Goal: Task Accomplishment & Management: Complete application form

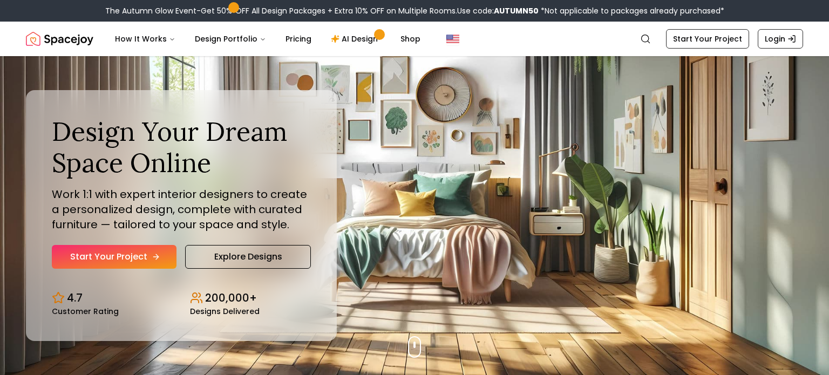
click at [135, 254] on link "Start Your Project" at bounding box center [114, 257] width 125 height 24
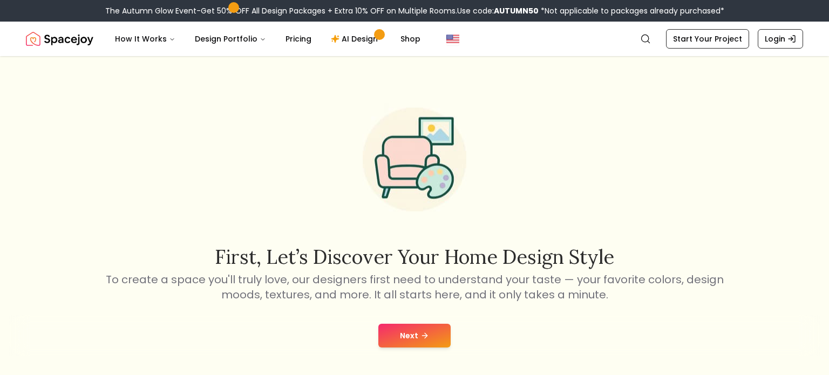
click at [402, 338] on button "Next" at bounding box center [414, 336] width 72 height 24
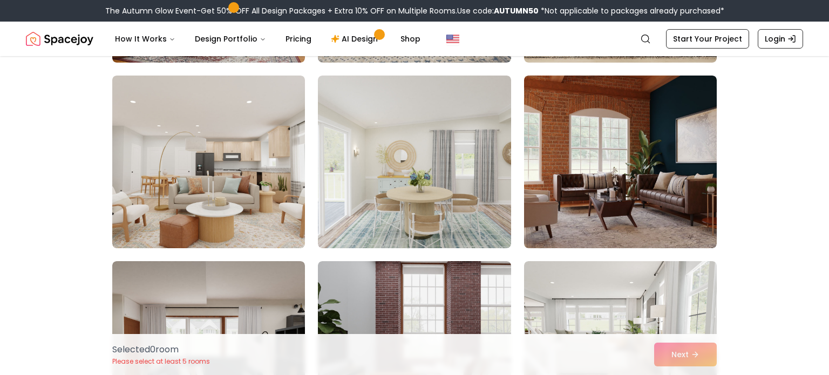
scroll to position [1558, 0]
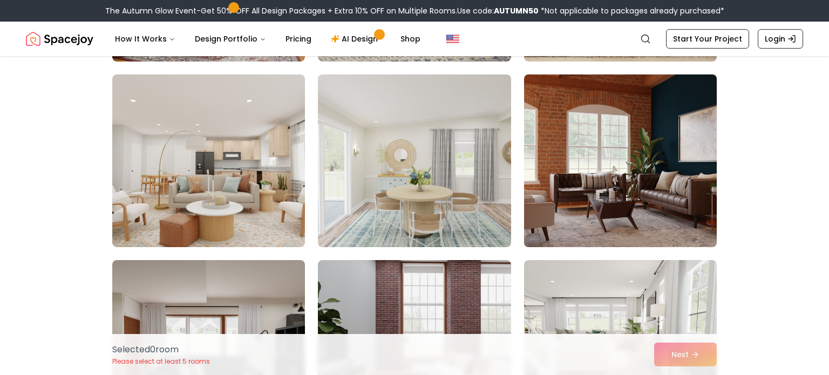
click at [647, 173] on img at bounding box center [620, 160] width 202 height 181
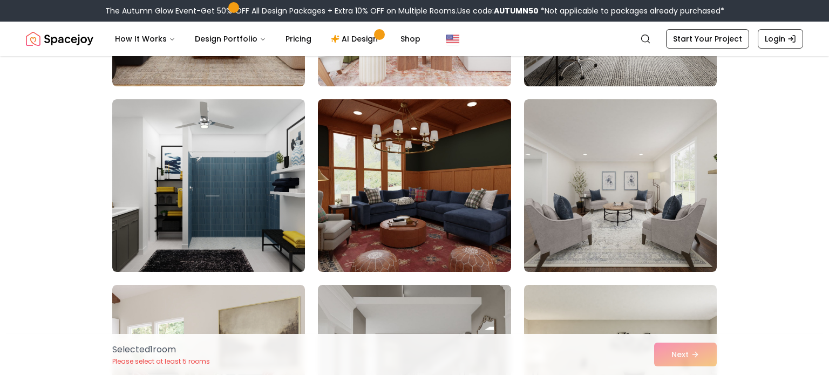
scroll to position [792, 0]
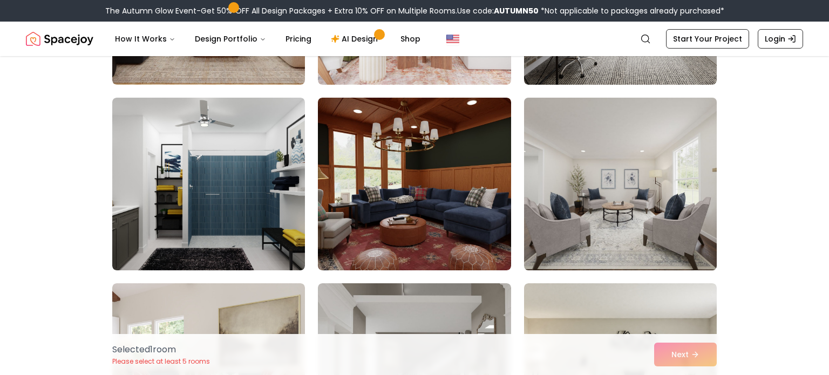
click at [645, 187] on img at bounding box center [620, 183] width 202 height 181
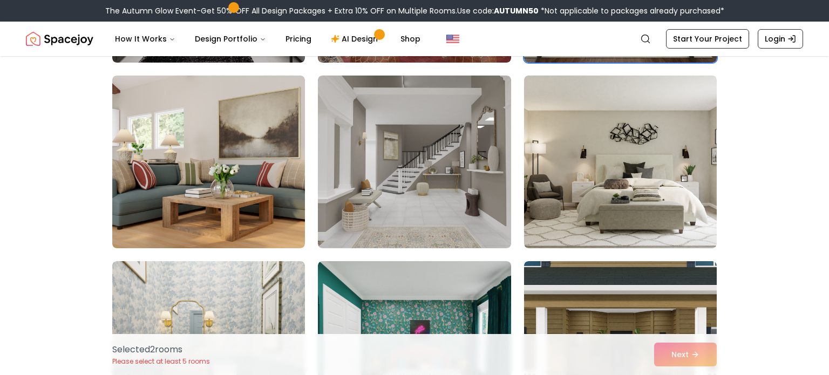
scroll to position [1002, 0]
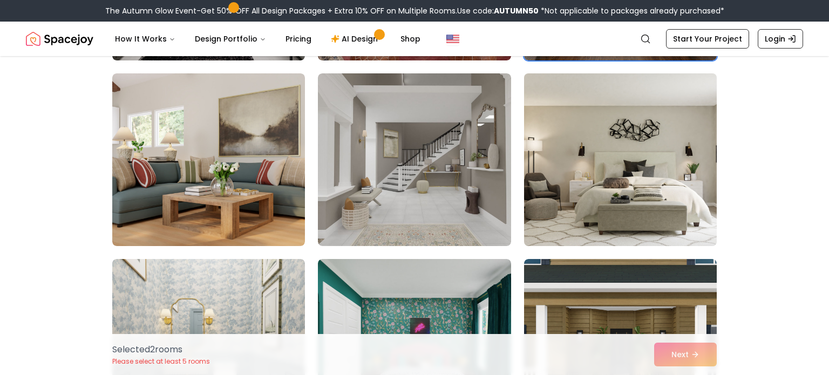
click at [659, 178] on img at bounding box center [620, 159] width 202 height 181
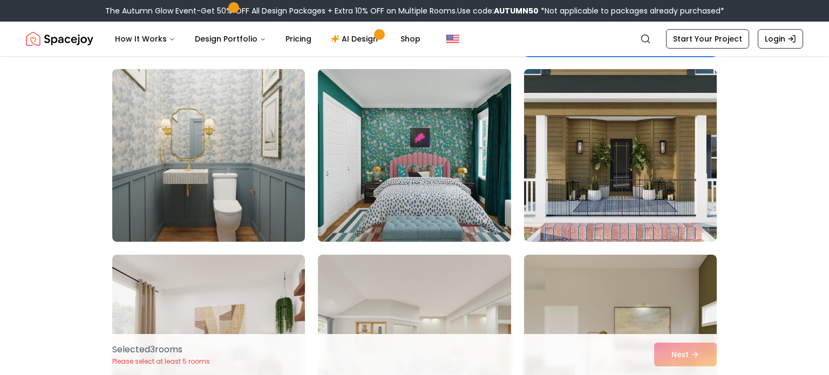
scroll to position [1193, 0]
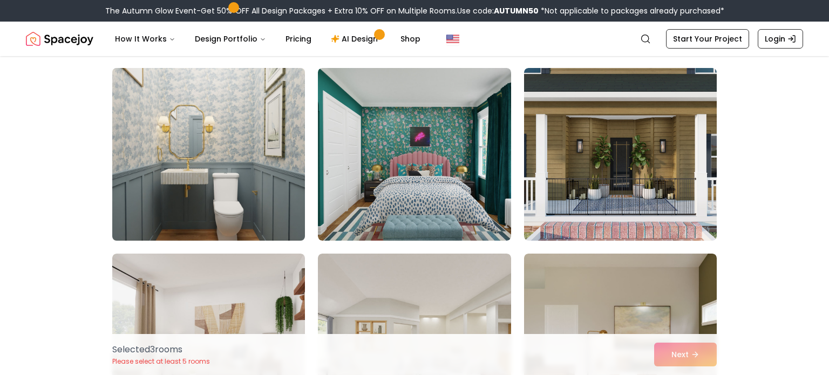
click at [150, 201] on img at bounding box center [208, 154] width 202 height 181
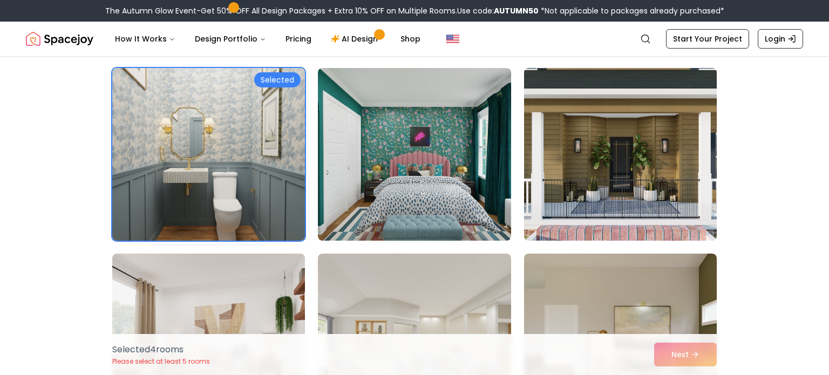
click at [578, 164] on img at bounding box center [620, 154] width 202 height 181
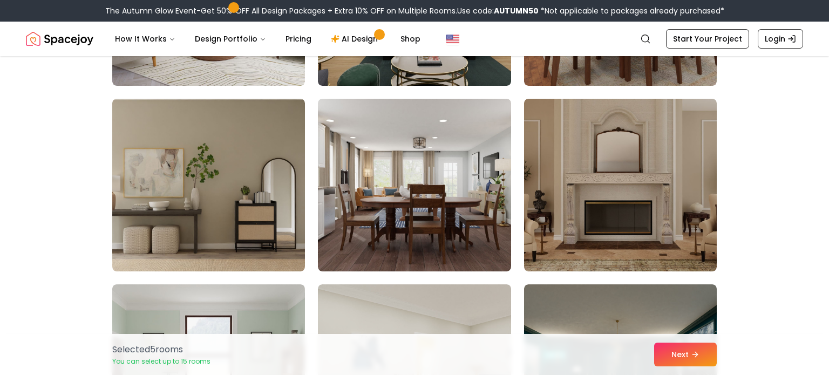
scroll to position [2278, 0]
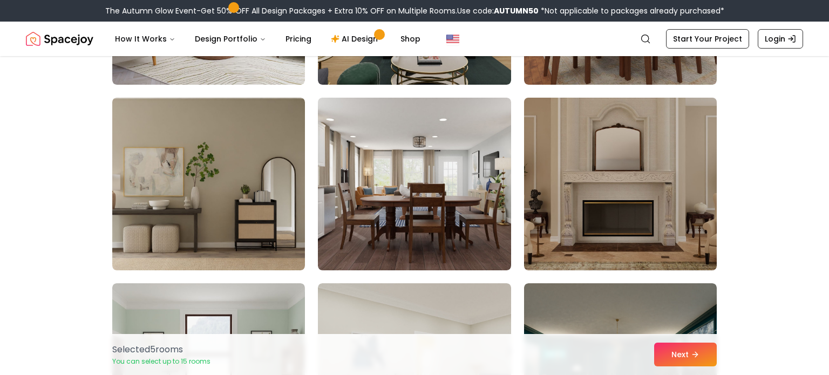
click at [608, 206] on img at bounding box center [620, 183] width 202 height 181
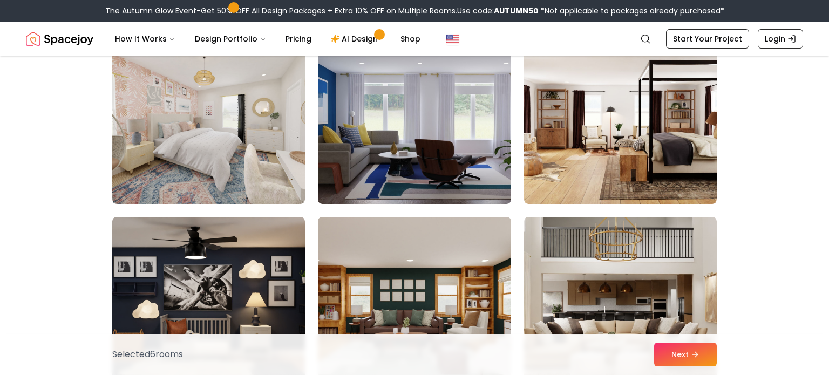
scroll to position [3089, 0]
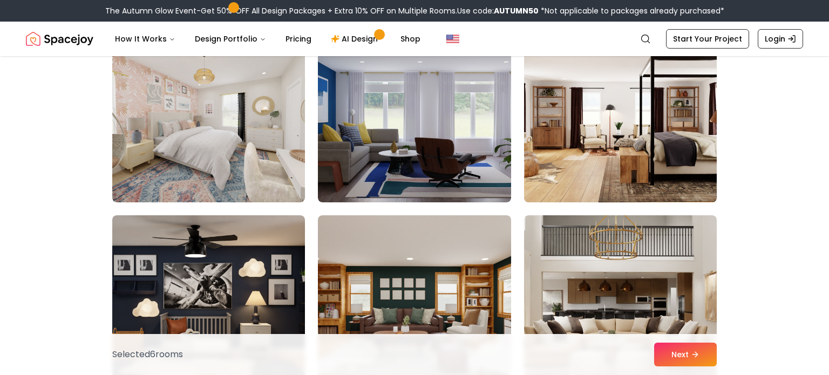
click at [585, 140] on img at bounding box center [620, 115] width 202 height 181
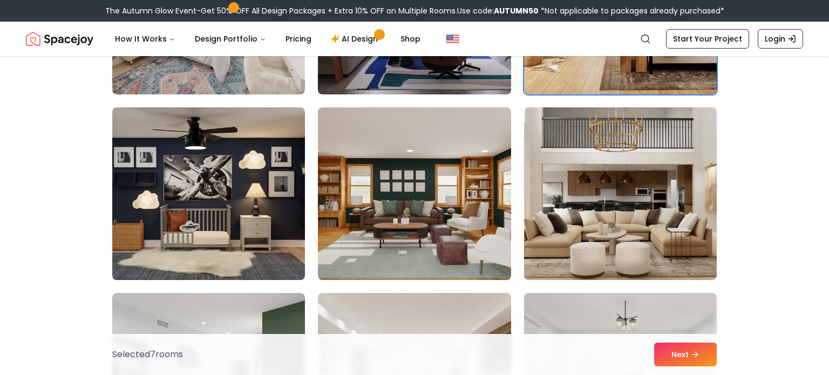
scroll to position [3197, 0]
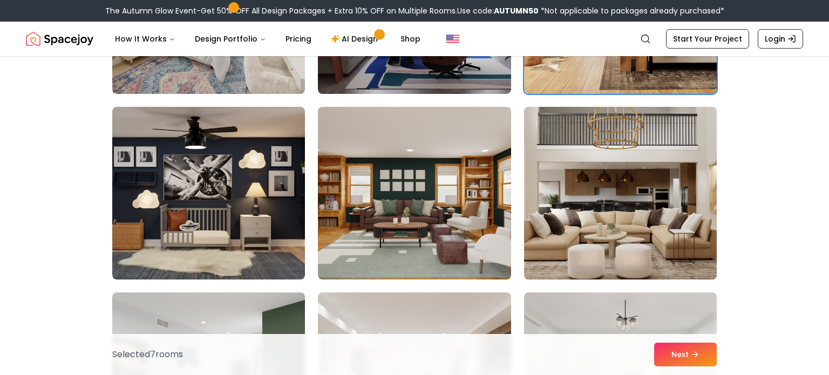
click at [627, 225] on img at bounding box center [620, 193] width 202 height 181
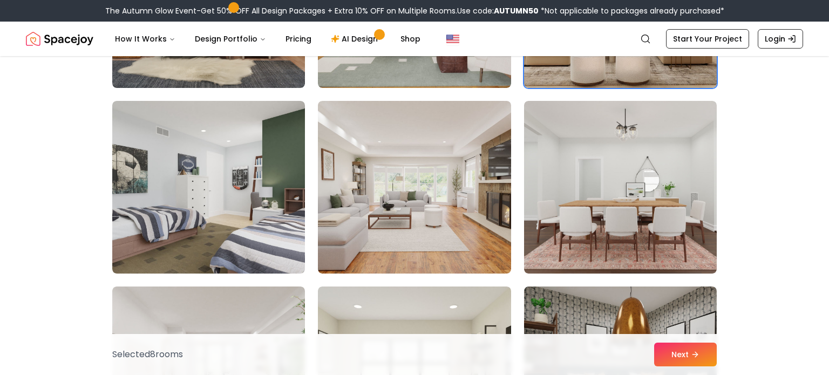
scroll to position [3391, 0]
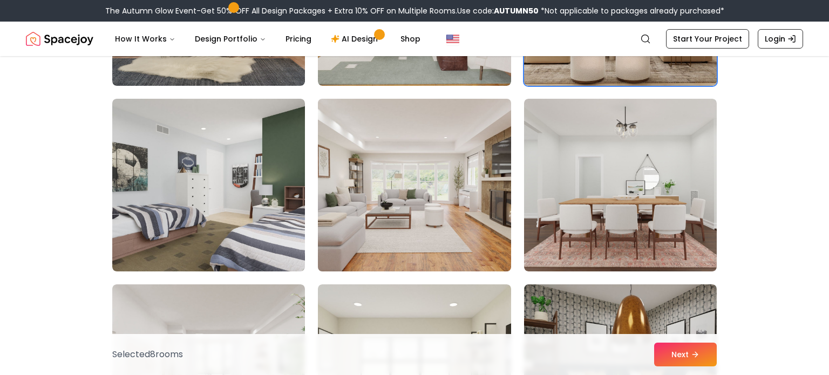
click at [437, 207] on img at bounding box center [414, 184] width 202 height 181
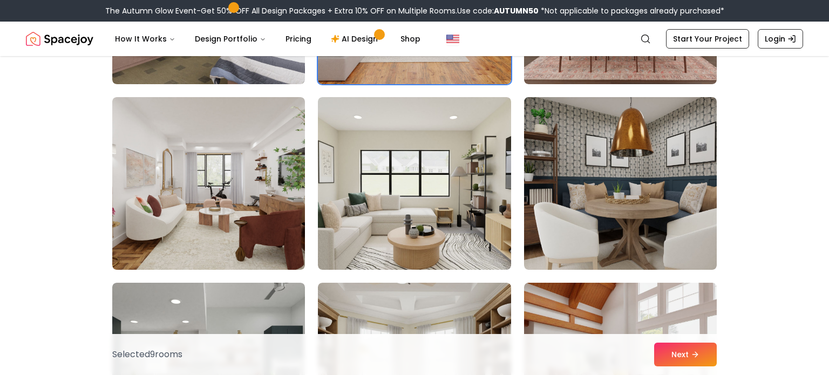
scroll to position [3579, 0]
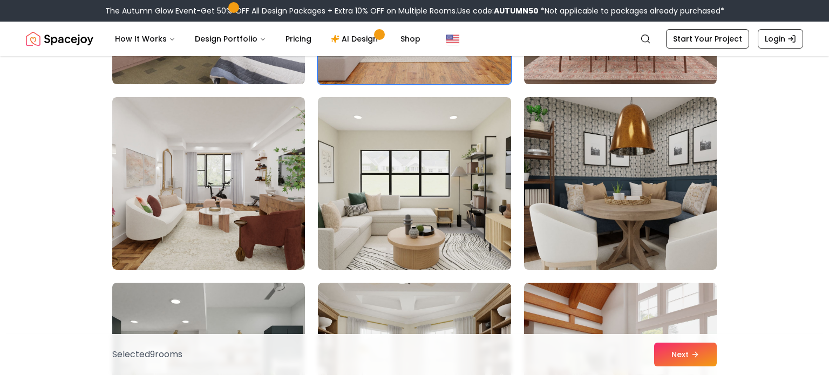
click at [655, 202] on img at bounding box center [620, 183] width 202 height 181
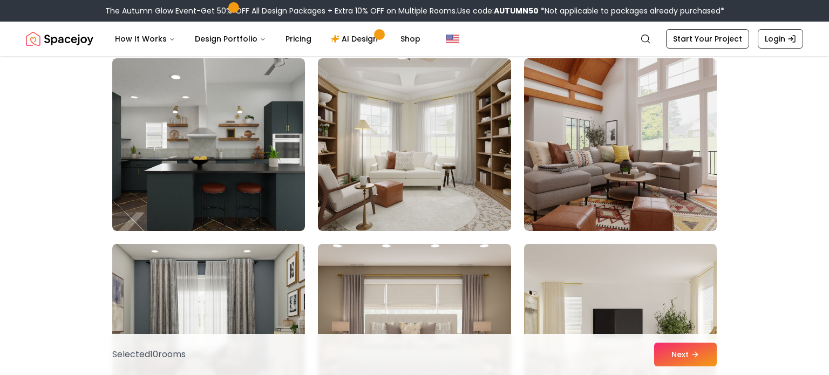
scroll to position [3803, 0]
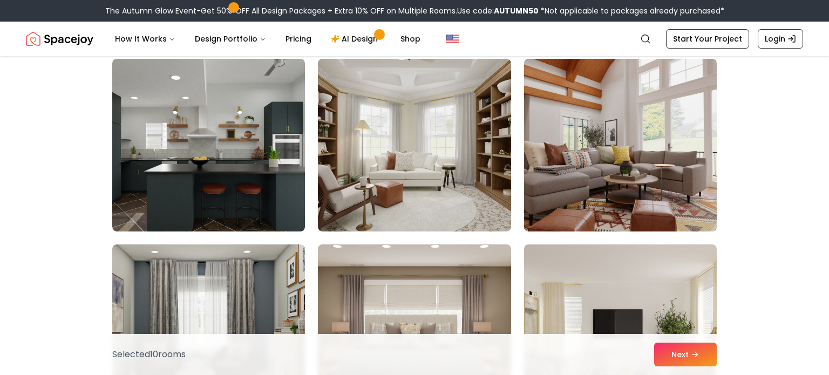
click at [630, 167] on img at bounding box center [620, 145] width 202 height 181
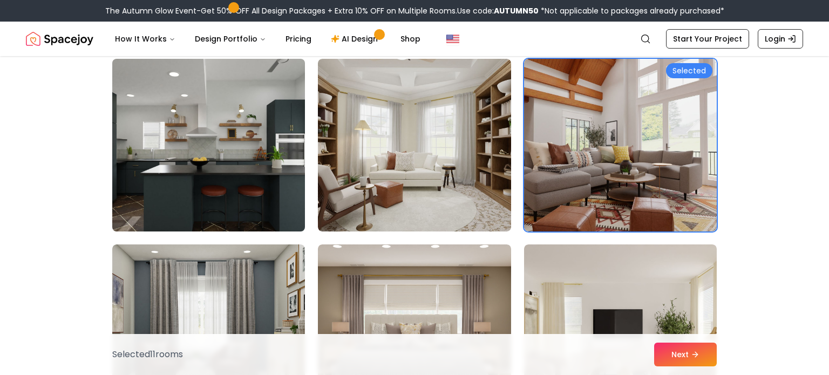
click at [285, 150] on img at bounding box center [208, 145] width 202 height 181
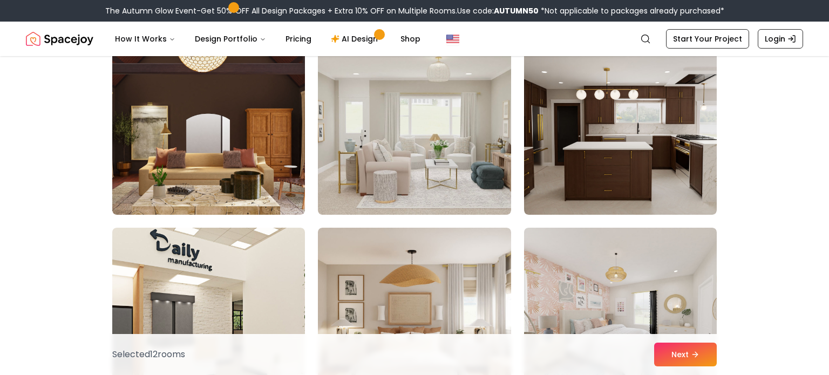
scroll to position [5118, 0]
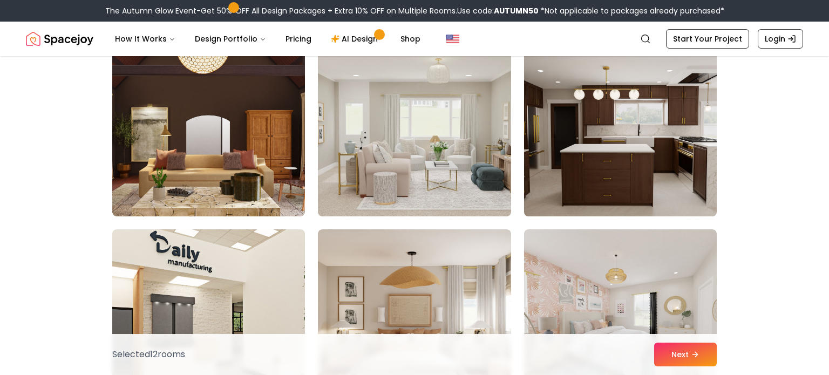
click at [601, 150] on img at bounding box center [620, 129] width 202 height 181
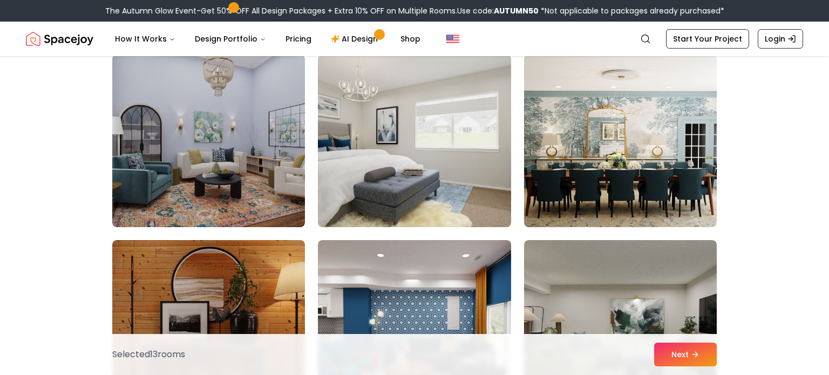
scroll to position [5665, 0]
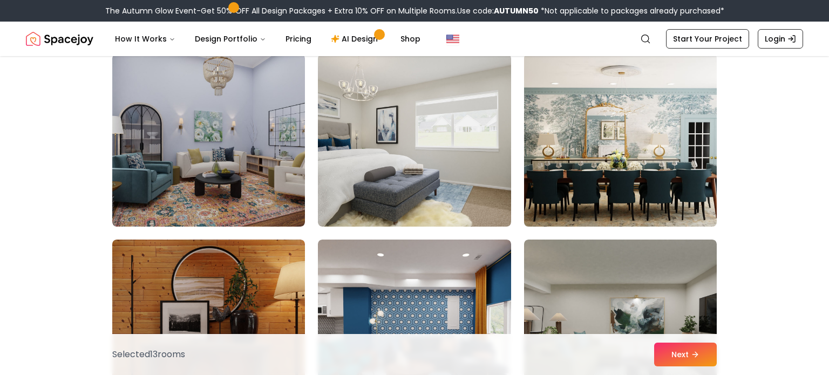
click at [685, 163] on img at bounding box center [620, 140] width 202 height 181
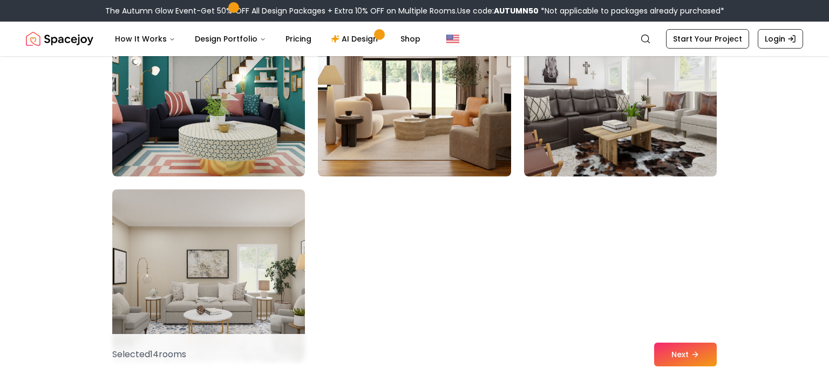
scroll to position [6086, 0]
click at [680, 357] on button "Next" at bounding box center [685, 355] width 63 height 24
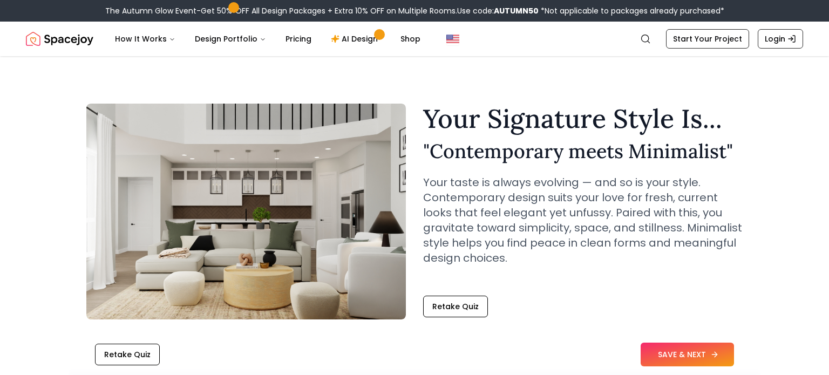
click at [662, 351] on button "SAVE & NEXT" at bounding box center [687, 355] width 93 height 24
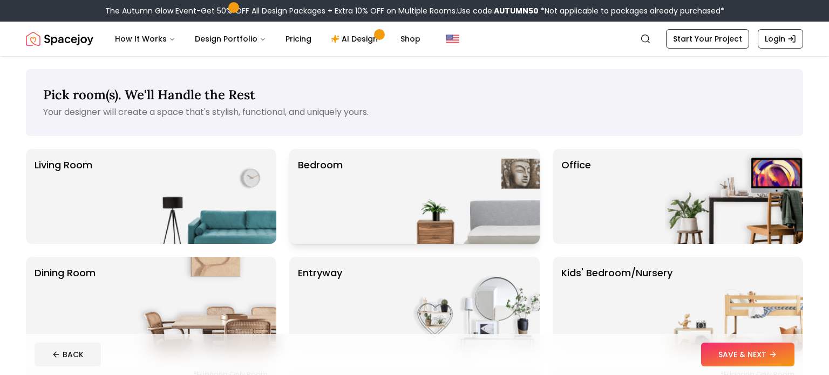
click at [467, 189] on img at bounding box center [471, 196] width 138 height 95
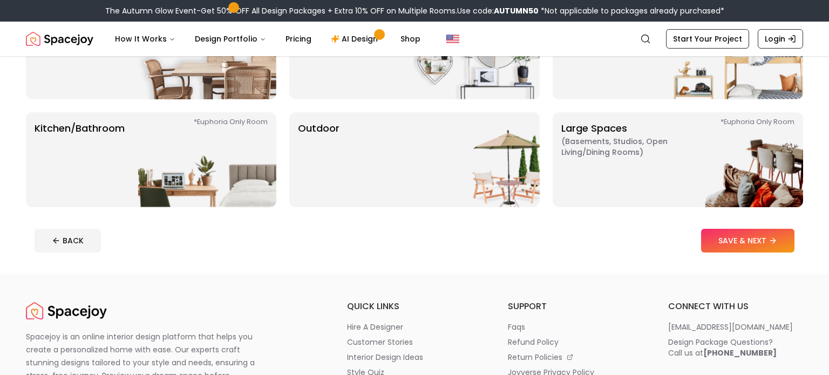
scroll to position [251, 0]
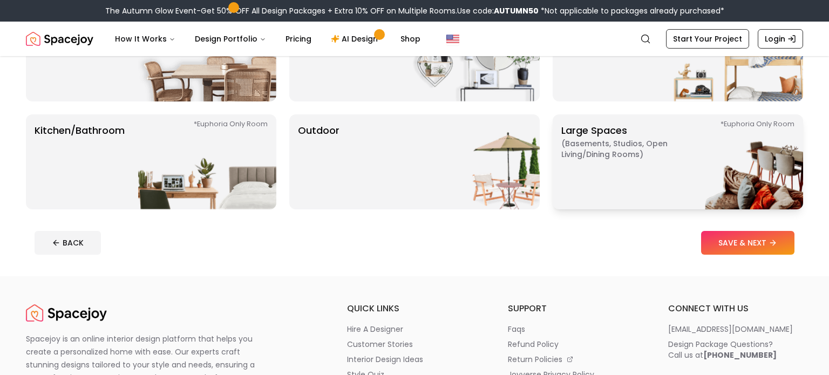
click at [646, 177] on p "Large Spaces ( Basements, Studios, Open living/dining rooms ) *Euphoria Only Ro…" at bounding box center [629, 162] width 135 height 78
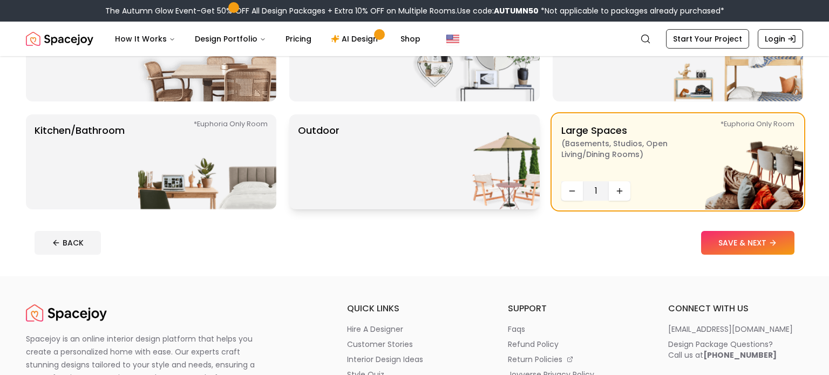
click at [447, 173] on img at bounding box center [471, 161] width 138 height 95
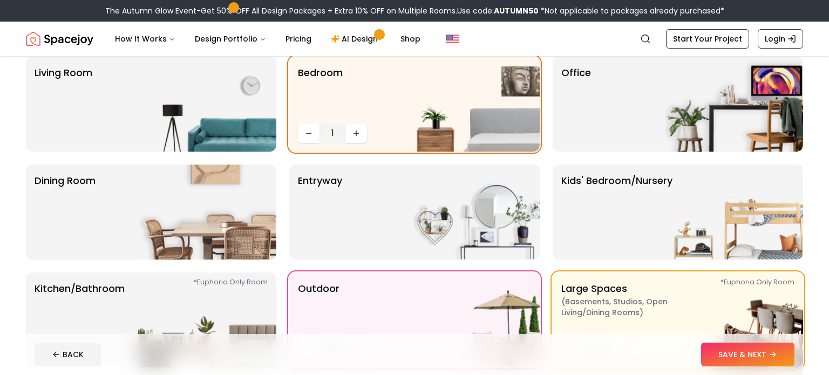
scroll to position [93, 0]
click at [612, 84] on div "Office" at bounding box center [678, 103] width 251 height 95
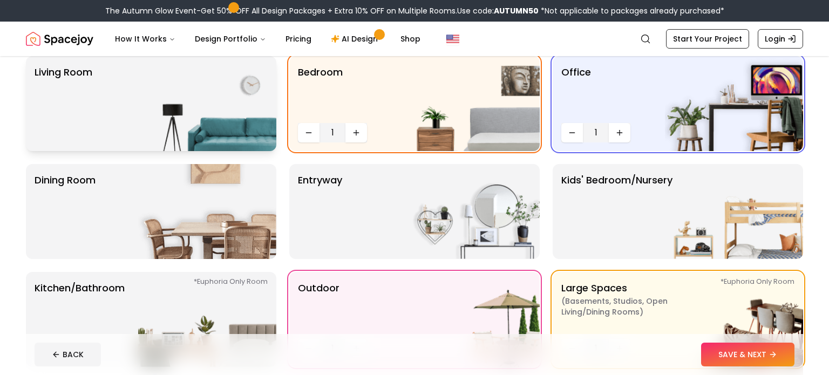
click at [179, 92] on img at bounding box center [207, 103] width 138 height 95
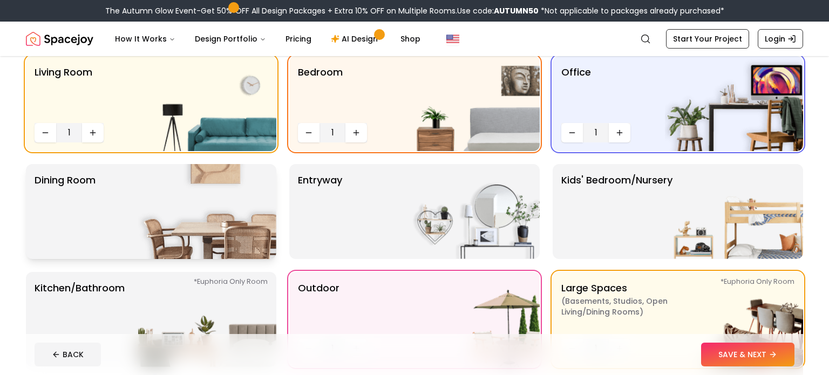
click at [172, 197] on img at bounding box center [207, 211] width 138 height 95
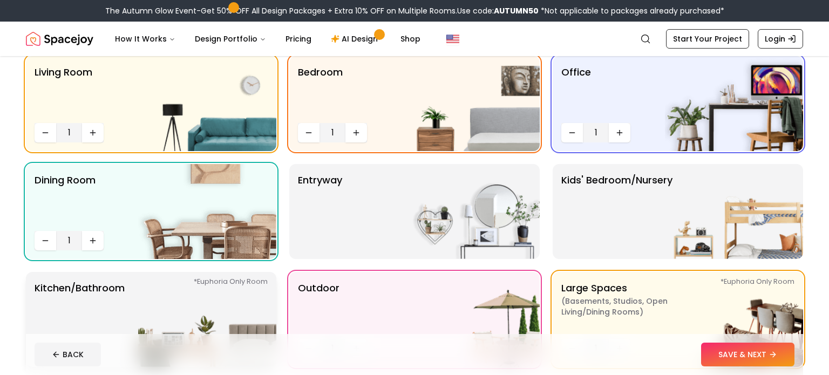
click at [162, 321] on img at bounding box center [207, 319] width 138 height 95
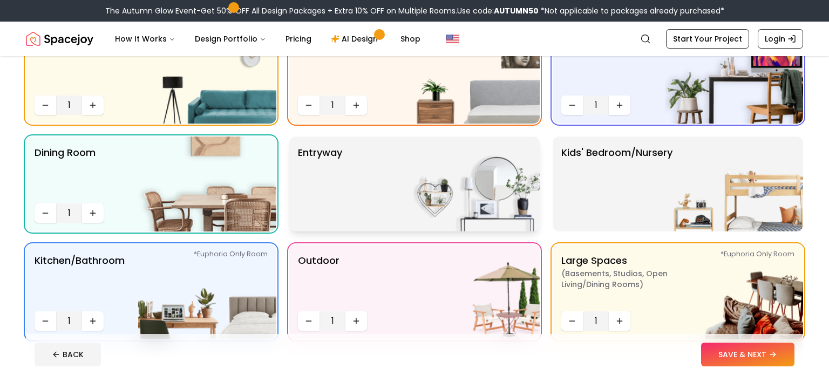
scroll to position [0, 0]
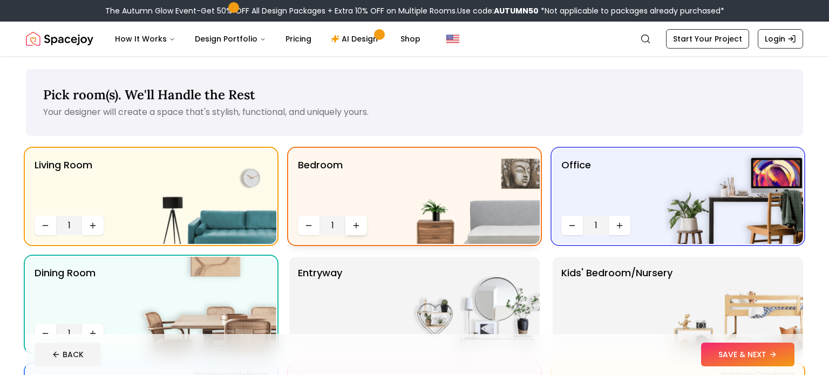
click at [359, 231] on button "Increase quantity" at bounding box center [357, 225] width 22 height 19
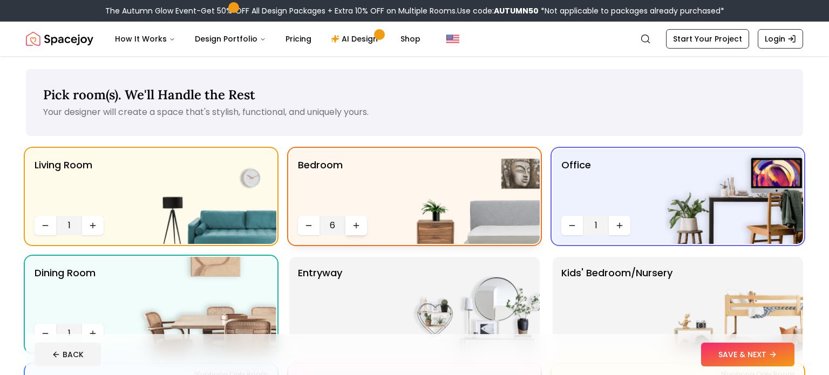
click at [359, 231] on button "Increase quantity" at bounding box center [357, 225] width 22 height 19
click at [618, 231] on button "Increase quantity" at bounding box center [620, 225] width 22 height 19
click at [357, 223] on icon "Increase quantity" at bounding box center [356, 225] width 9 height 9
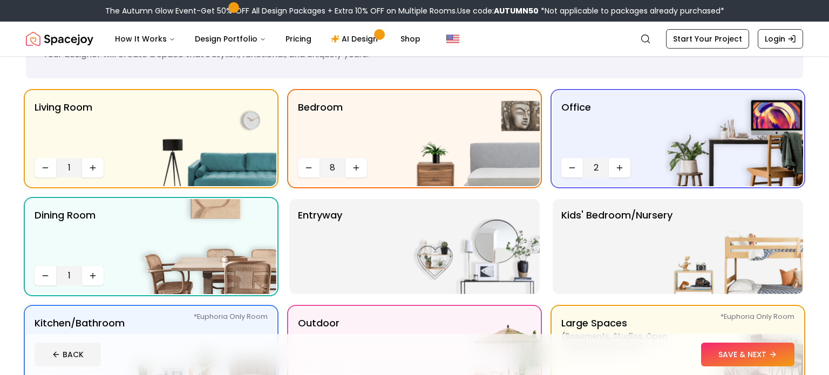
scroll to position [58, 0]
click at [96, 275] on icon "Increase quantity" at bounding box center [93, 275] width 9 height 9
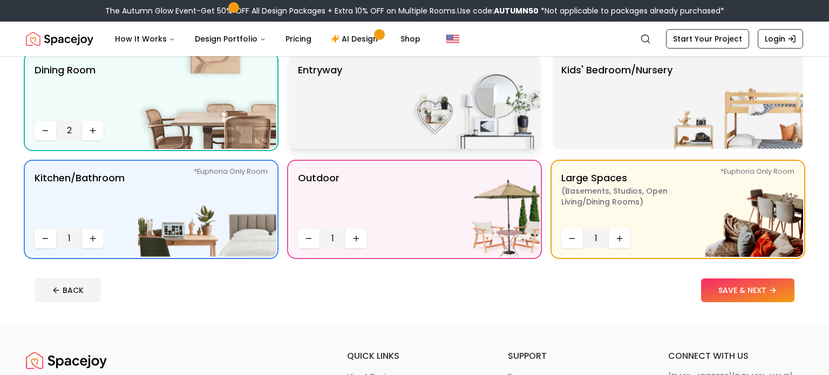
scroll to position [206, 0]
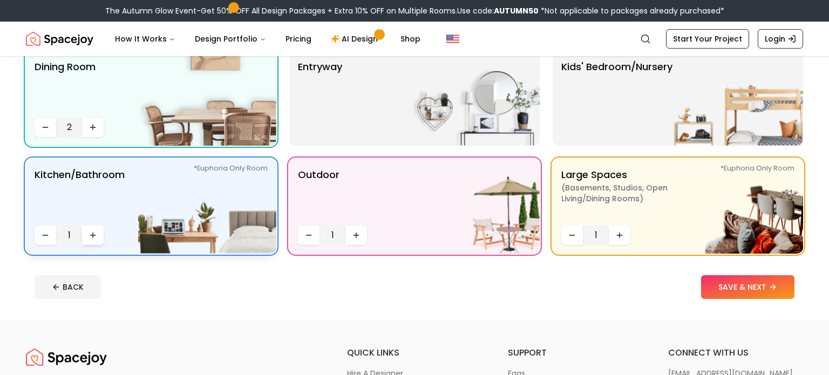
click at [89, 232] on icon "Increase quantity" at bounding box center [93, 235] width 9 height 9
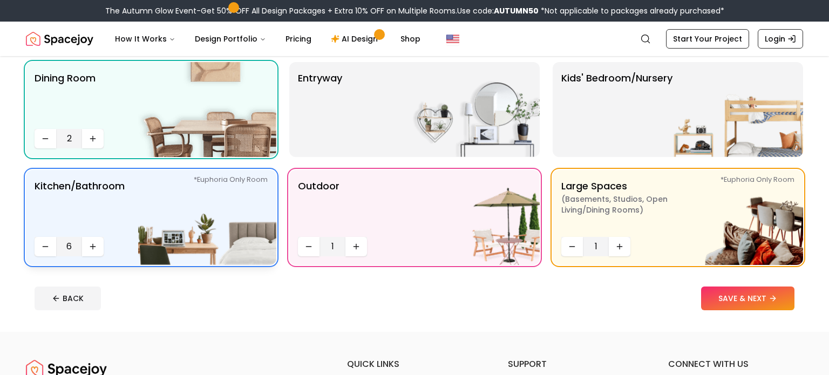
scroll to position [195, 0]
click at [92, 249] on icon "Increase quantity" at bounding box center [93, 246] width 9 height 9
click at [357, 248] on icon "Increase quantity" at bounding box center [356, 246] width 9 height 9
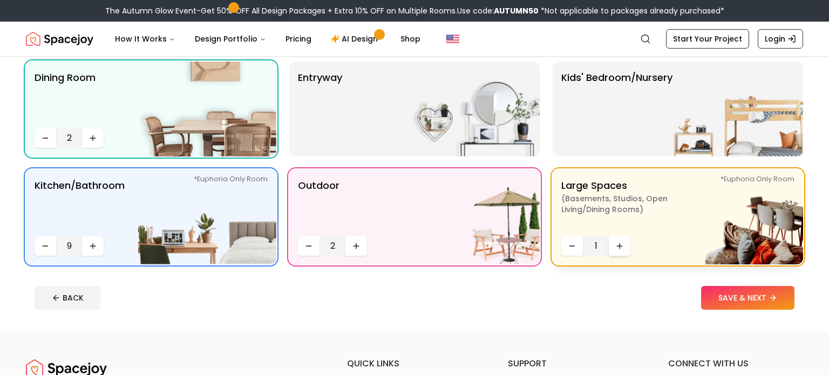
click at [616, 243] on icon "Increase quantity" at bounding box center [620, 246] width 9 height 9
click at [572, 240] on button "Decrease quantity" at bounding box center [573, 245] width 22 height 19
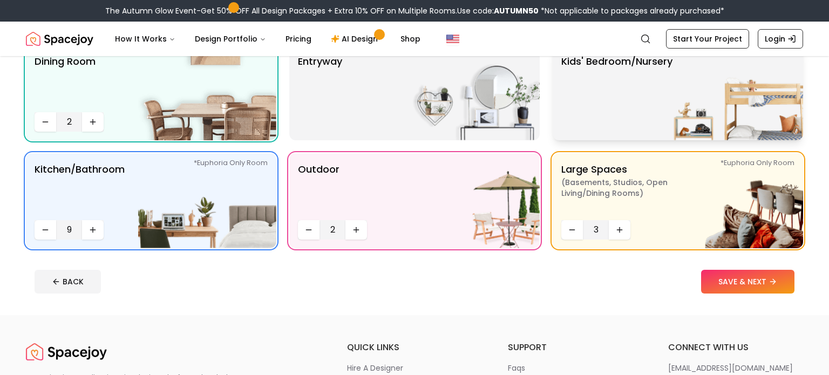
scroll to position [212, 0]
click at [725, 287] on button "SAVE & NEXT" at bounding box center [747, 281] width 93 height 24
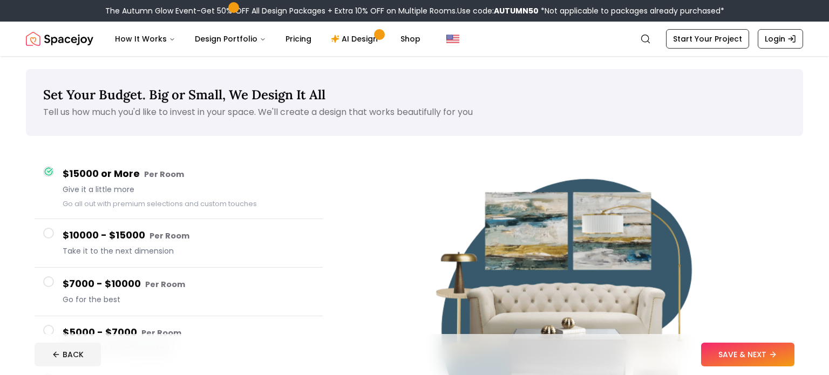
scroll to position [1, 0]
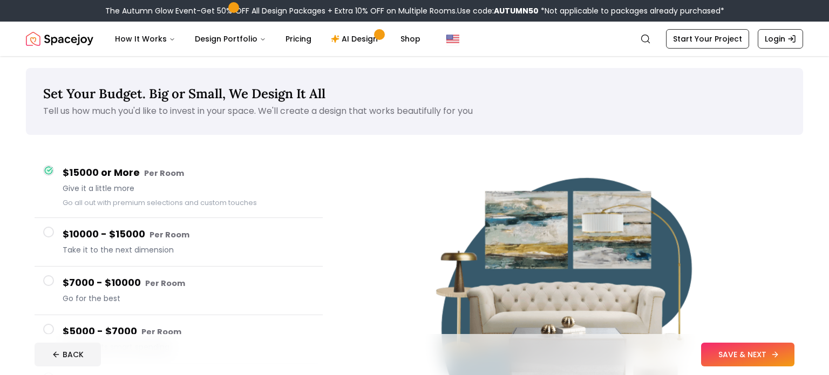
click at [761, 355] on button "SAVE & NEXT" at bounding box center [747, 355] width 93 height 24
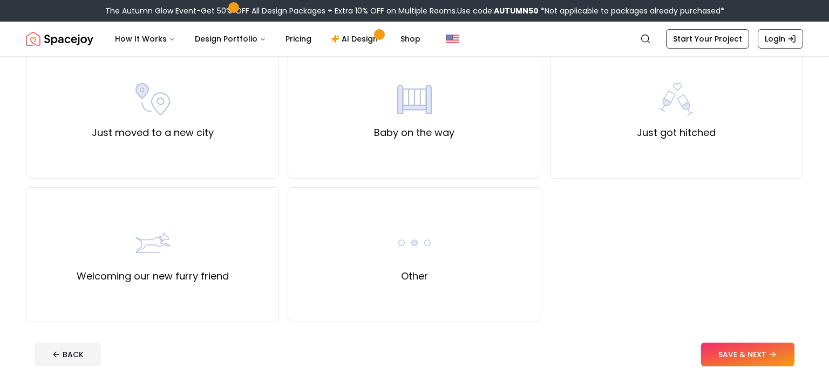
scroll to position [393, 0]
click at [462, 253] on div "Other" at bounding box center [414, 254] width 253 height 135
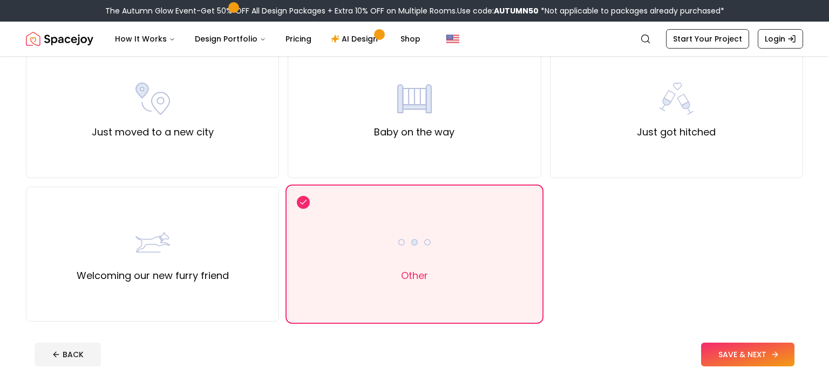
click at [719, 349] on button "SAVE & NEXT" at bounding box center [747, 355] width 93 height 24
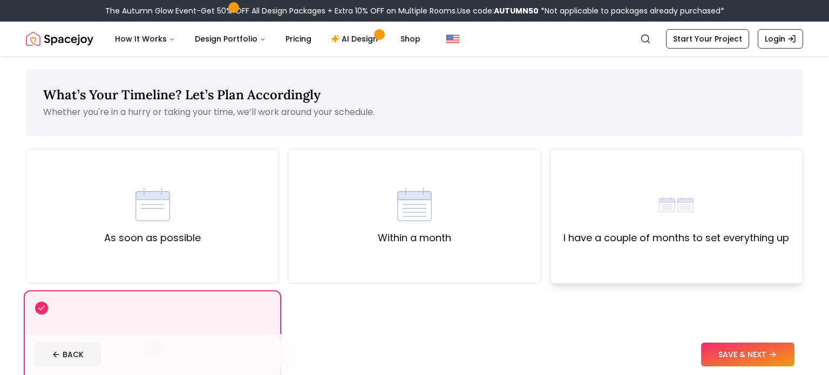
click at [631, 231] on label "I have a couple of months to set everything up" at bounding box center [677, 238] width 226 height 15
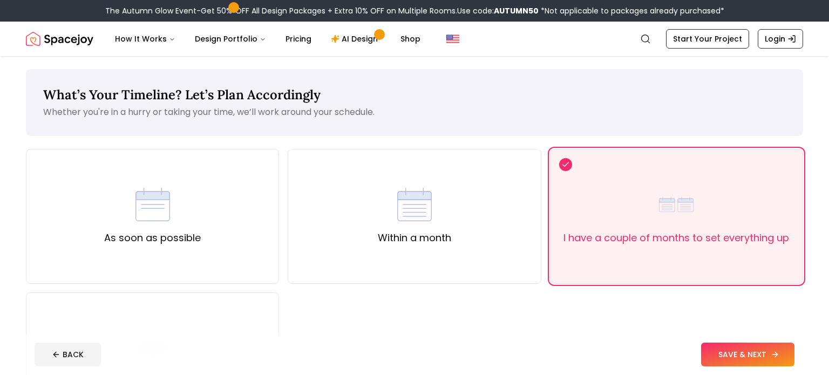
click at [749, 353] on button "SAVE & NEXT" at bounding box center [747, 355] width 93 height 24
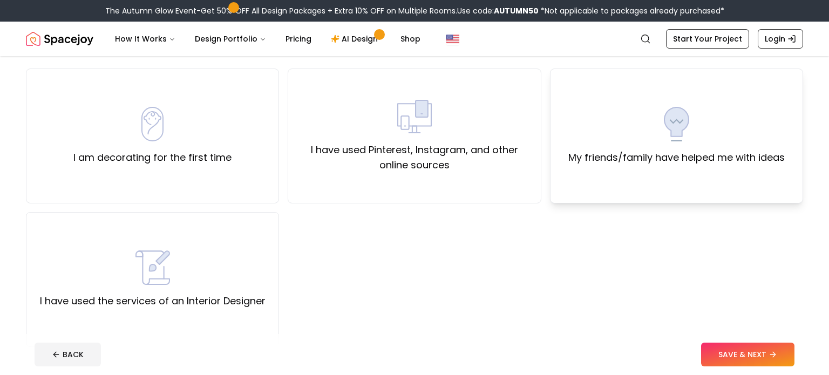
scroll to position [81, 0]
click at [666, 110] on img at bounding box center [676, 123] width 35 height 35
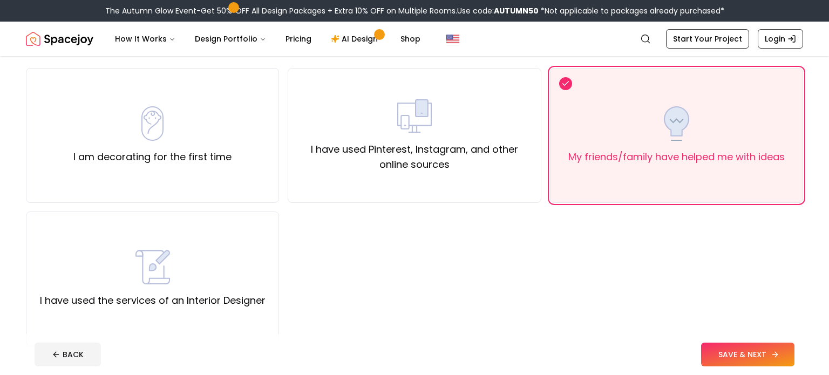
click at [727, 351] on button "SAVE & NEXT" at bounding box center [747, 355] width 93 height 24
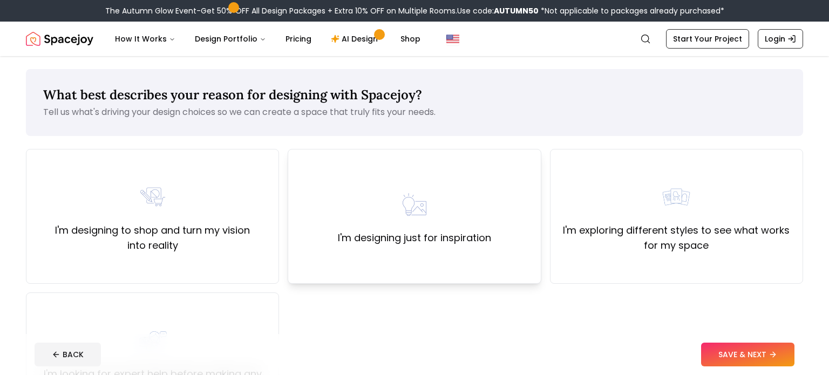
click at [493, 264] on div "I'm designing just for inspiration" at bounding box center [414, 216] width 253 height 135
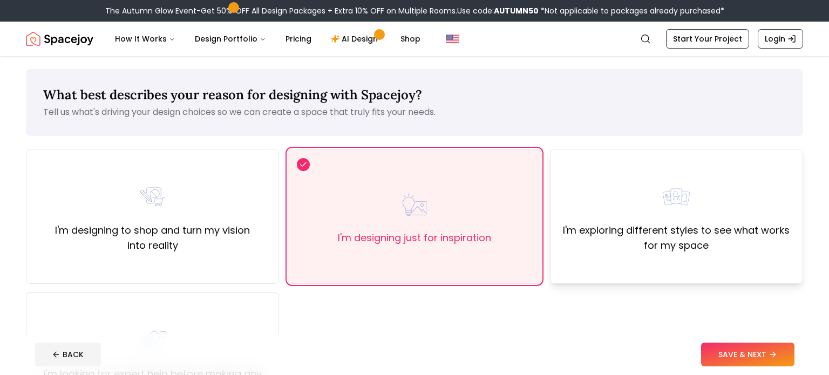
click at [626, 254] on div "I'm exploring different styles to see what works for my space" at bounding box center [676, 216] width 253 height 135
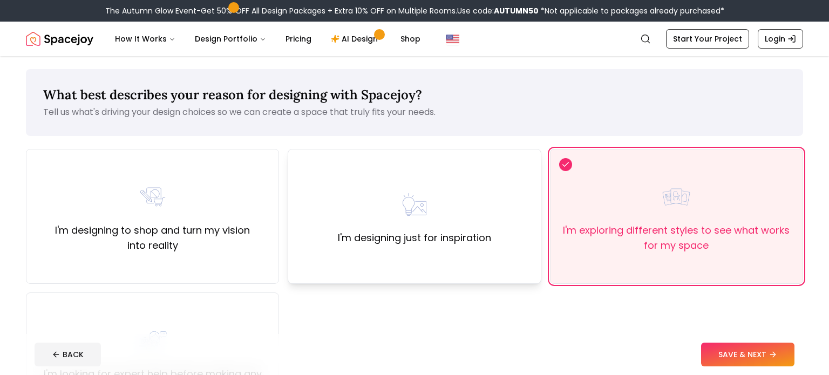
click at [455, 262] on div "I'm designing just for inspiration" at bounding box center [414, 216] width 253 height 135
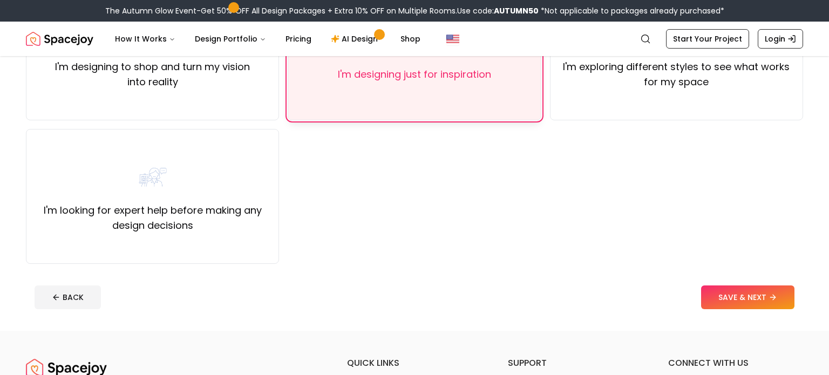
scroll to position [166, 0]
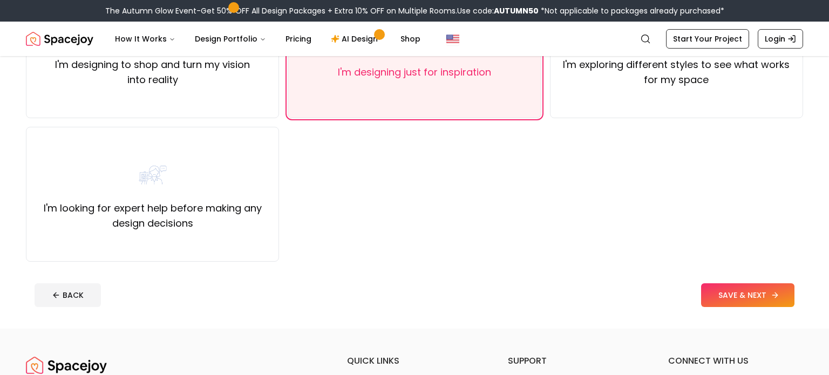
click at [722, 296] on button "SAVE & NEXT" at bounding box center [747, 295] width 93 height 24
